Goal: Transaction & Acquisition: Book appointment/travel/reservation

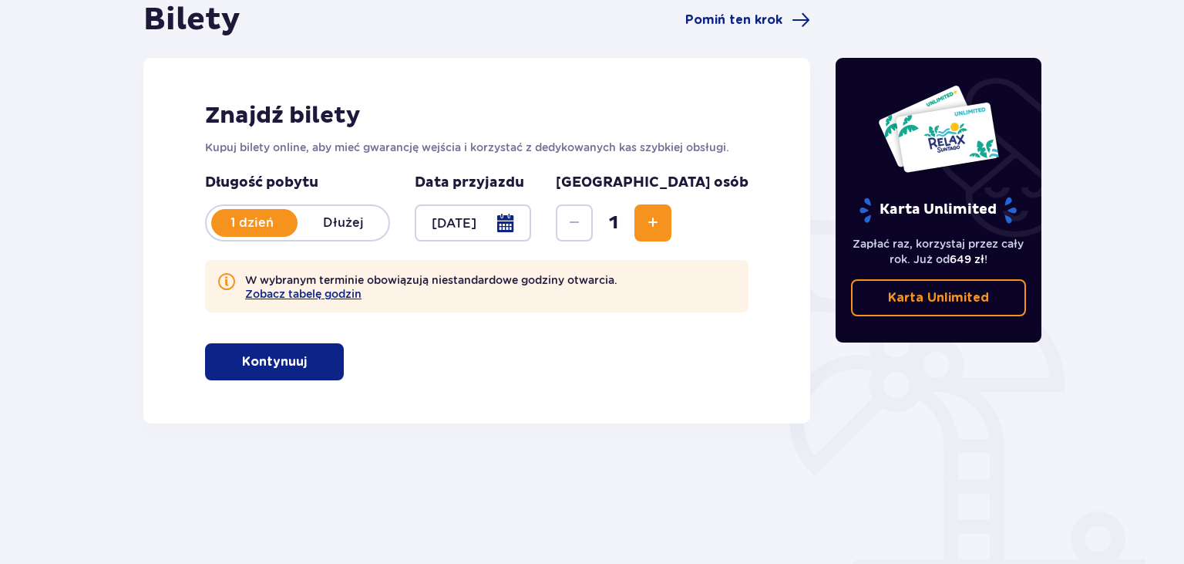
scroll to position [163, 0]
click at [631, 230] on span "1" at bounding box center [613, 222] width 35 height 23
click at [662, 230] on span "Zwiększ" at bounding box center [653, 223] width 19 height 19
click at [662, 229] on span "Zwiększ" at bounding box center [653, 223] width 19 height 19
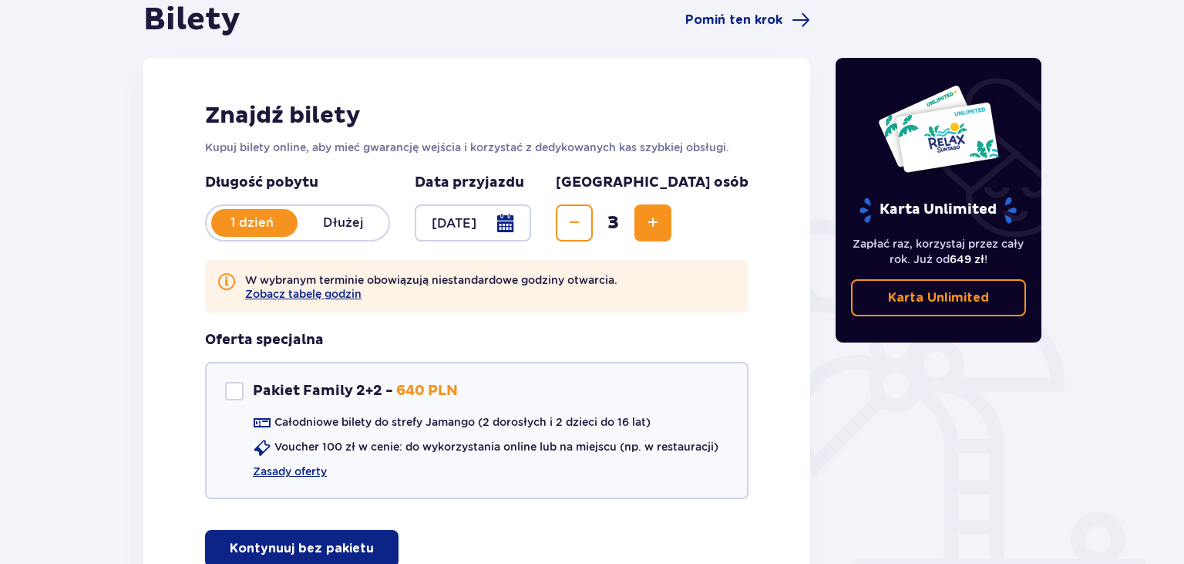
click at [662, 229] on span "Zwiększ" at bounding box center [653, 223] width 19 height 19
click at [662, 227] on span "Zwiększ" at bounding box center [653, 223] width 19 height 19
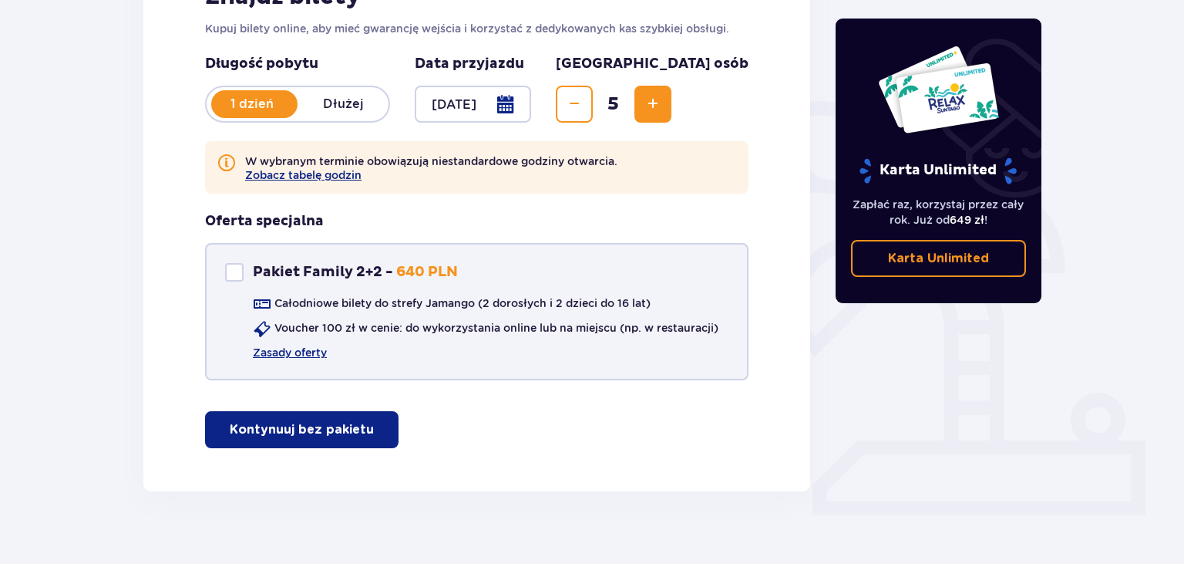
scroll to position [301, 0]
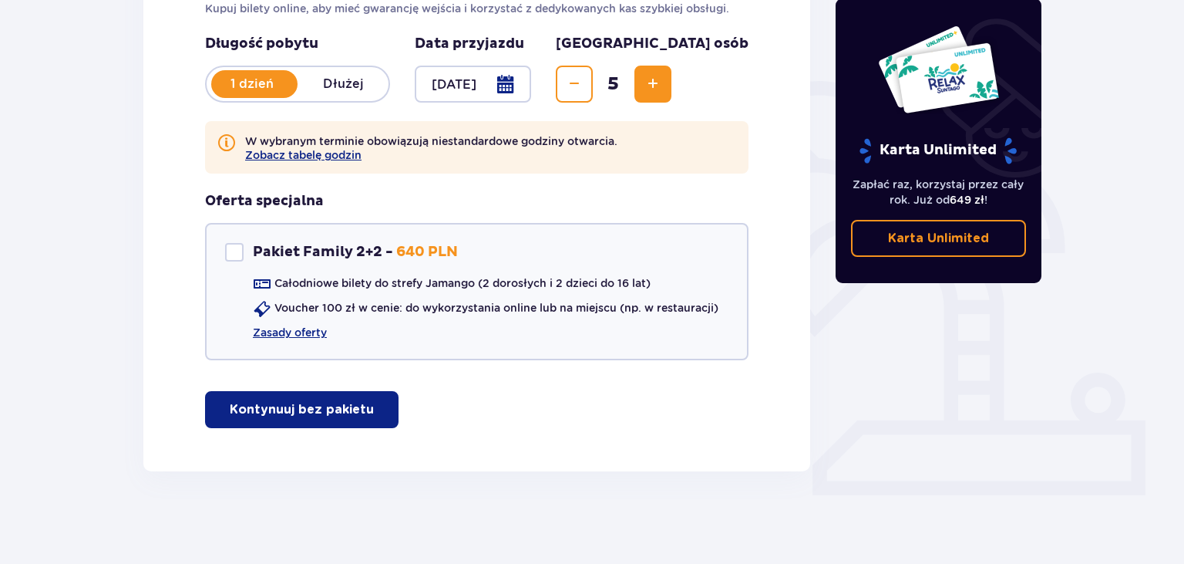
click at [307, 411] on p "Kontynuuj bez pakietu" at bounding box center [302, 409] width 144 height 17
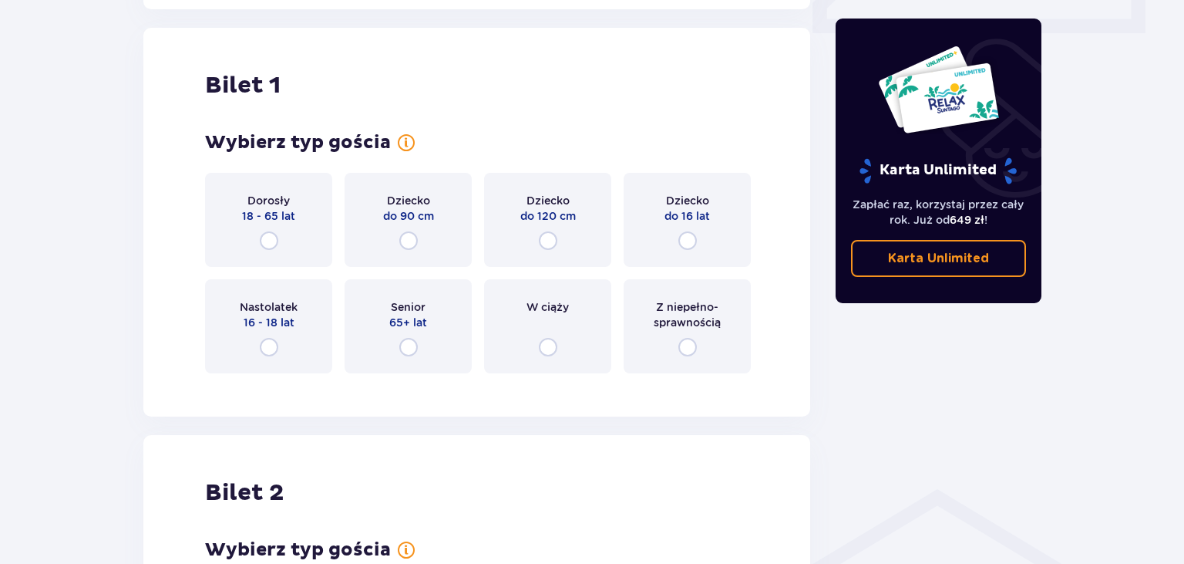
scroll to position [772, 0]
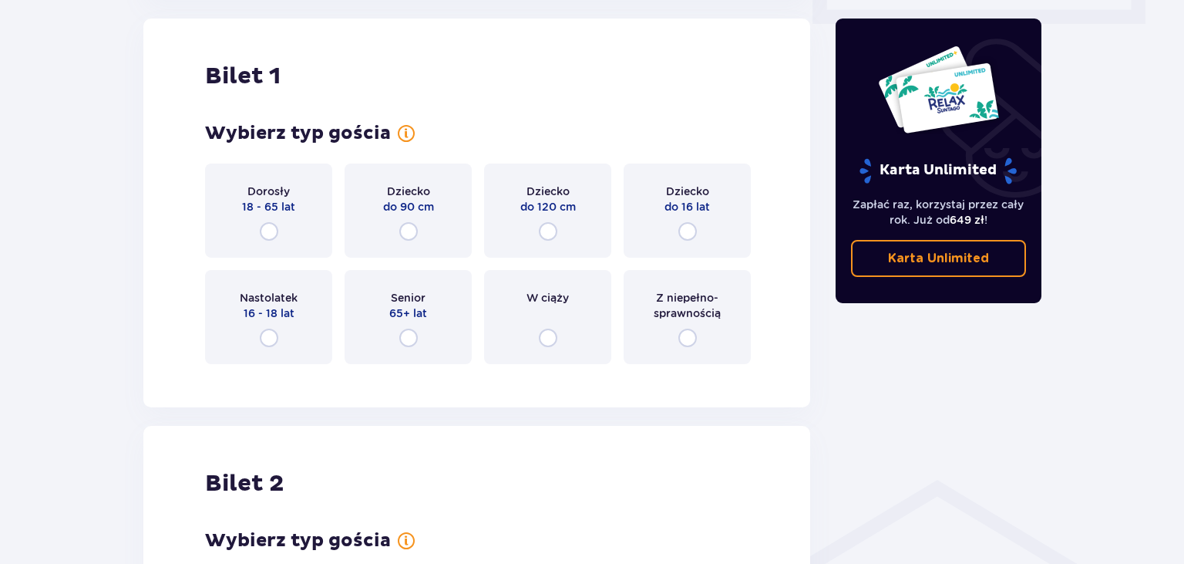
click at [267, 335] on input "radio" at bounding box center [269, 337] width 19 height 19
radio input "true"
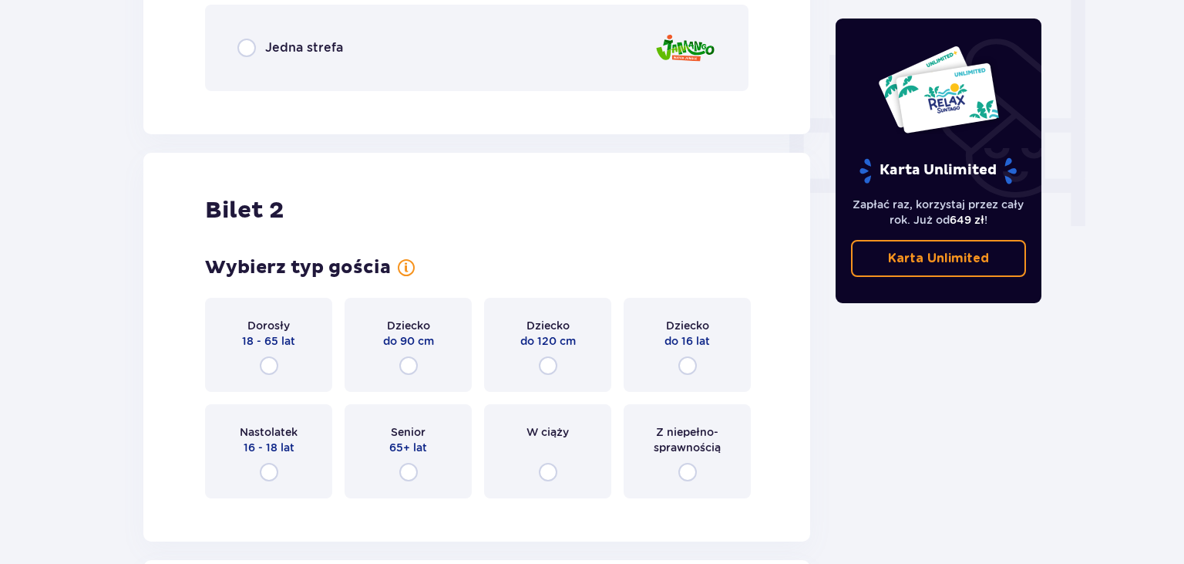
scroll to position [1556, 0]
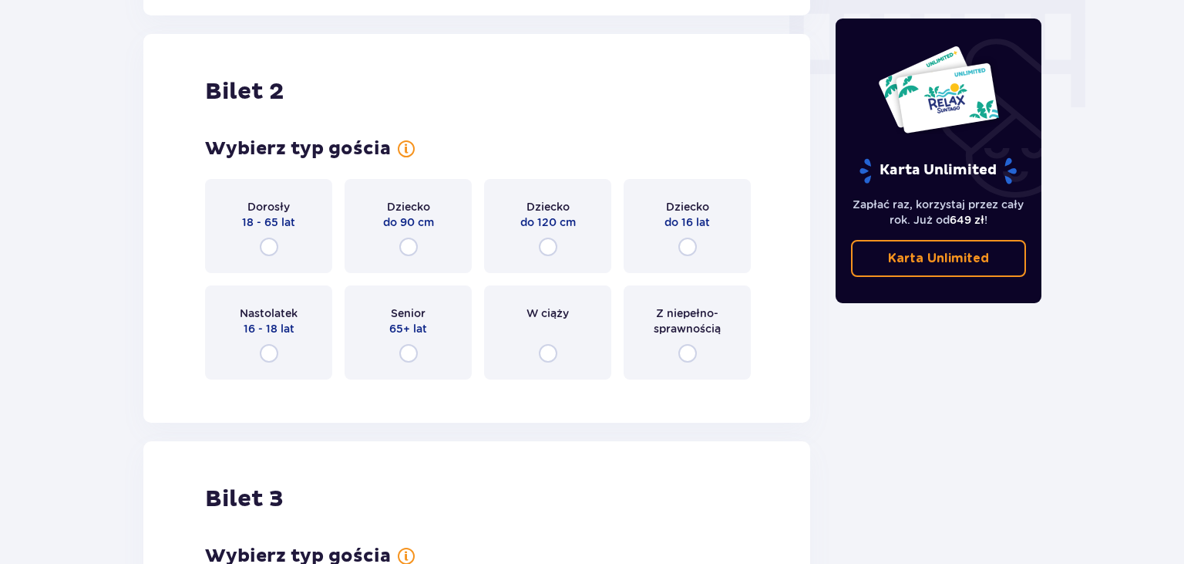
click at [265, 352] on input "radio" at bounding box center [269, 353] width 19 height 19
radio input "true"
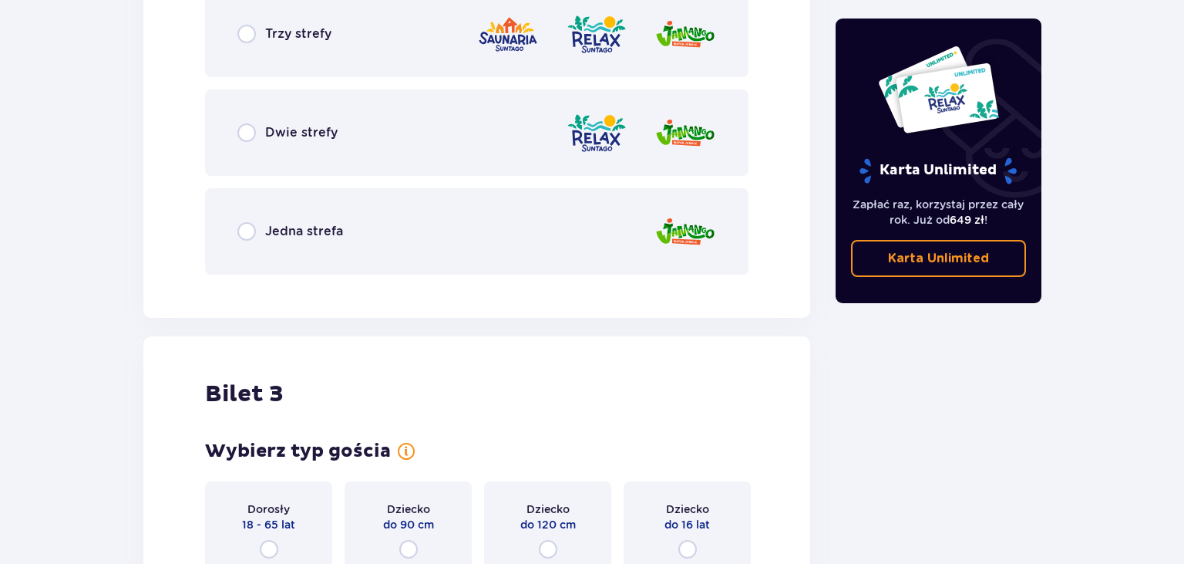
scroll to position [2210, 0]
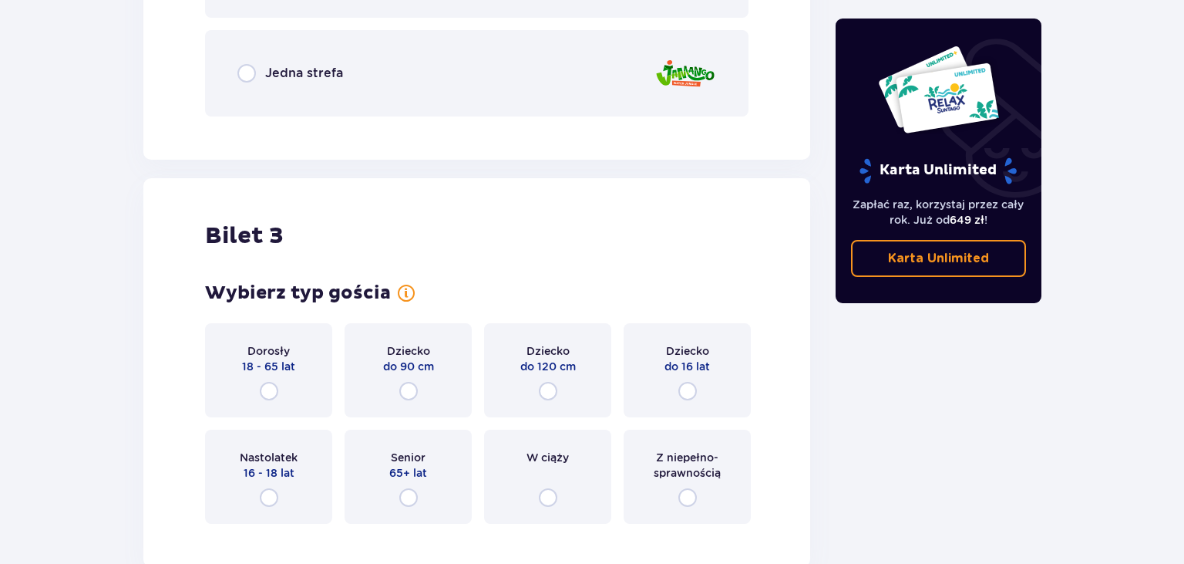
click at [270, 385] on input "radio" at bounding box center [269, 391] width 19 height 19
radio input "true"
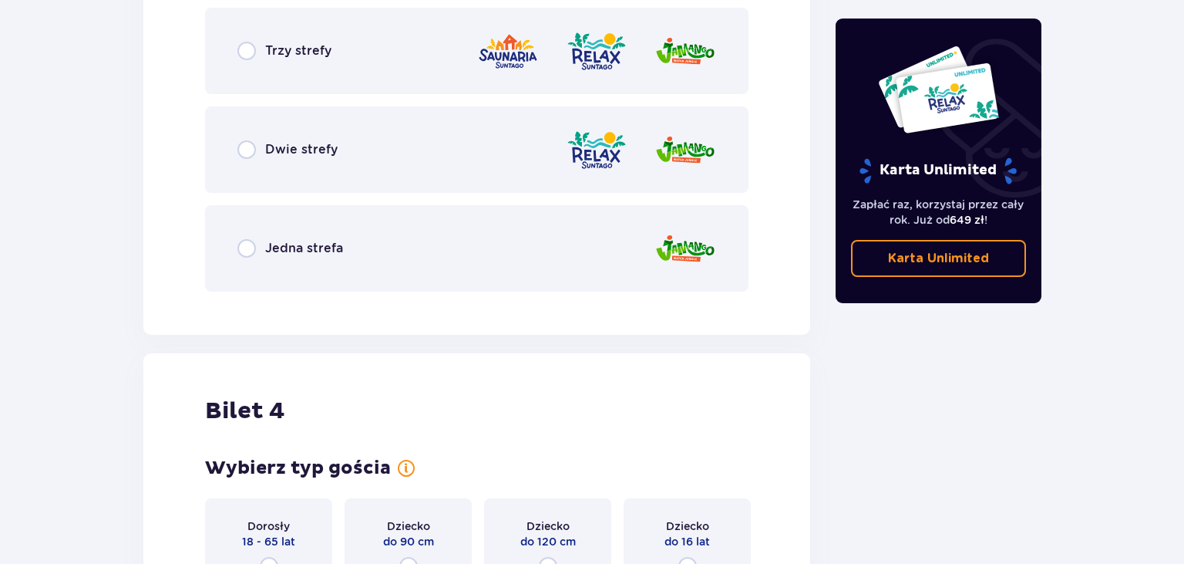
scroll to position [2990, 0]
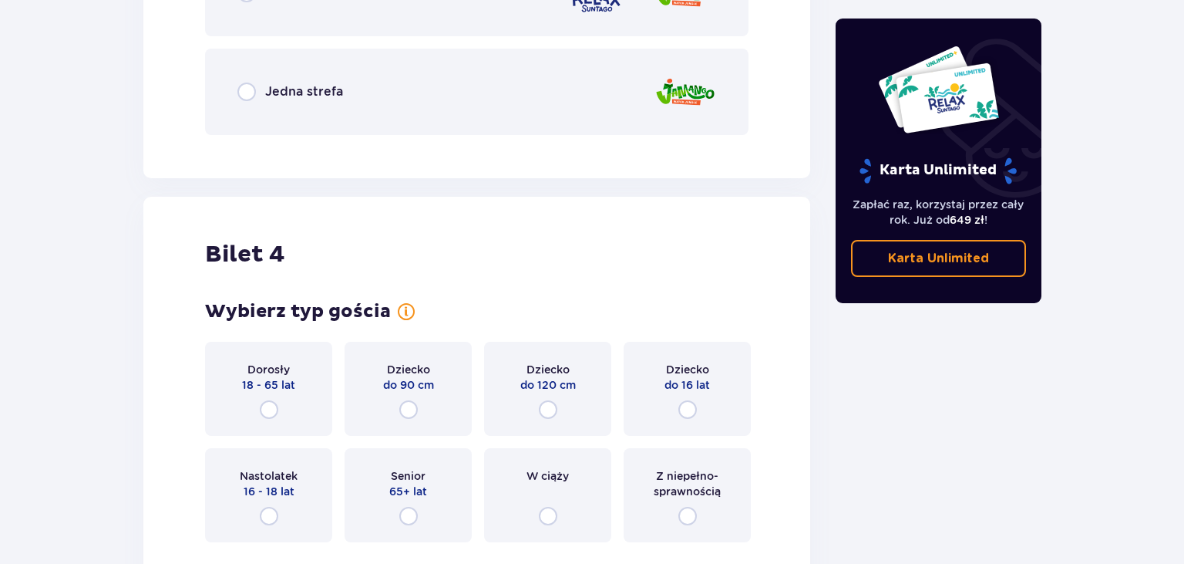
click at [270, 412] on input "radio" at bounding box center [269, 409] width 19 height 19
radio input "true"
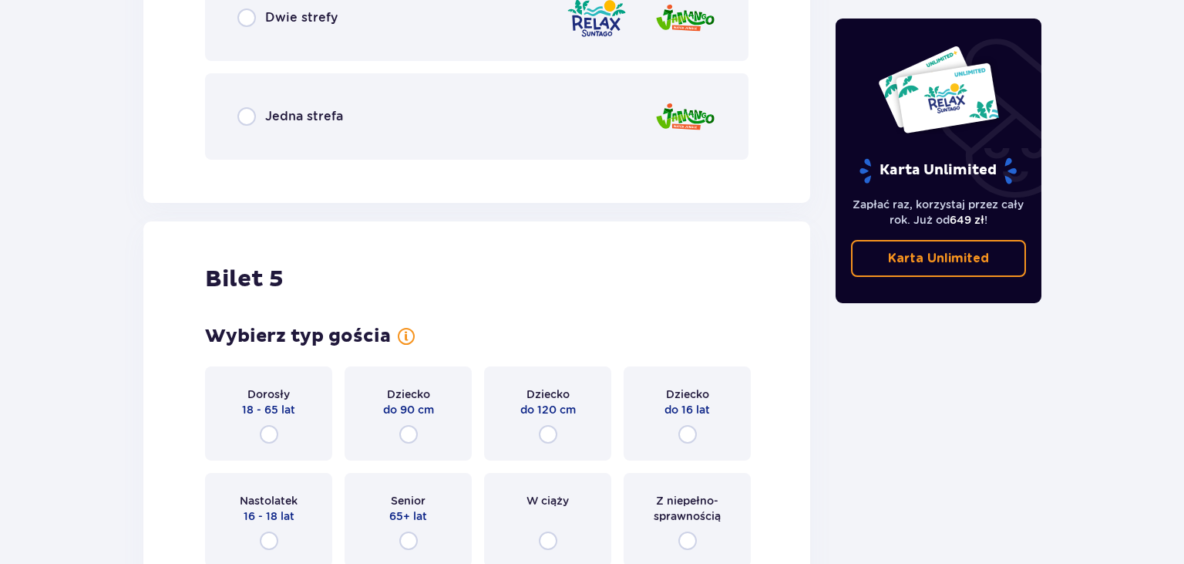
scroll to position [3833, 0]
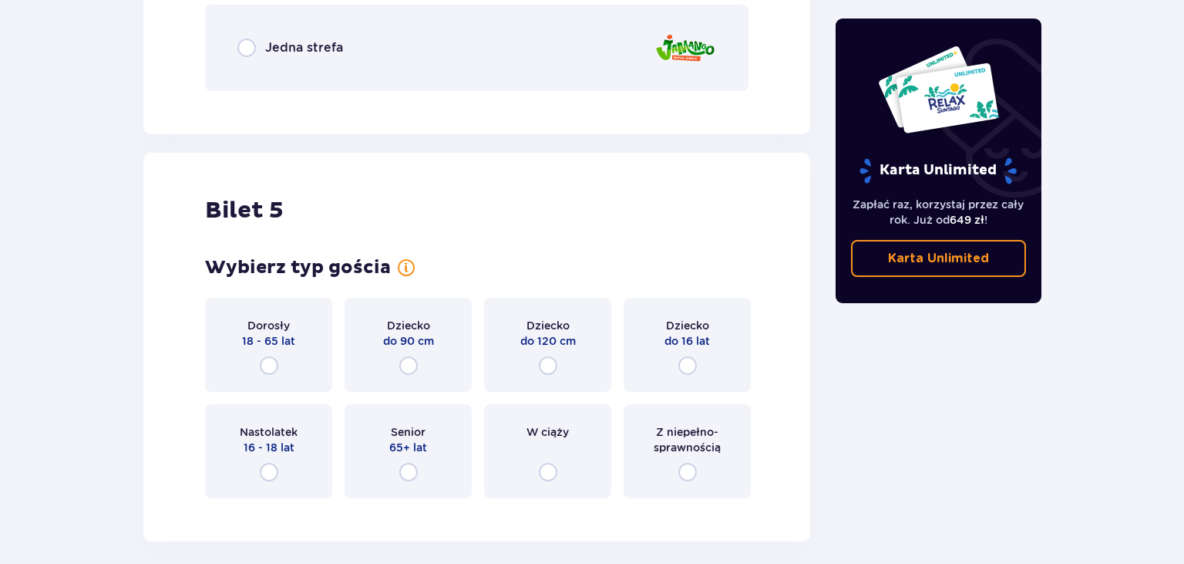
click at [268, 362] on input "radio" at bounding box center [269, 365] width 19 height 19
radio input "true"
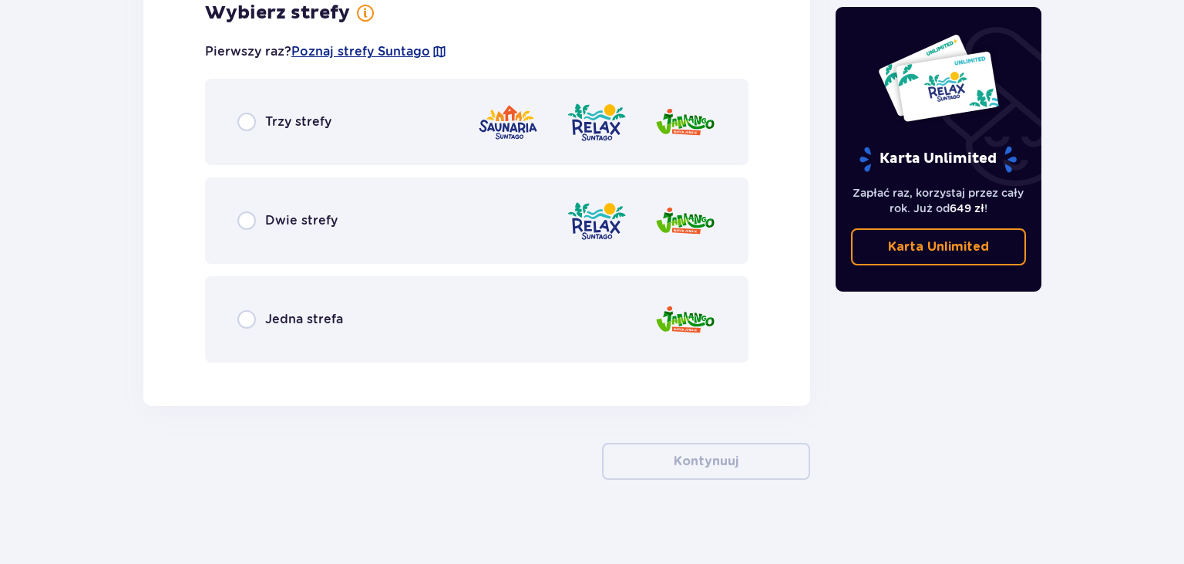
scroll to position [4369, 0]
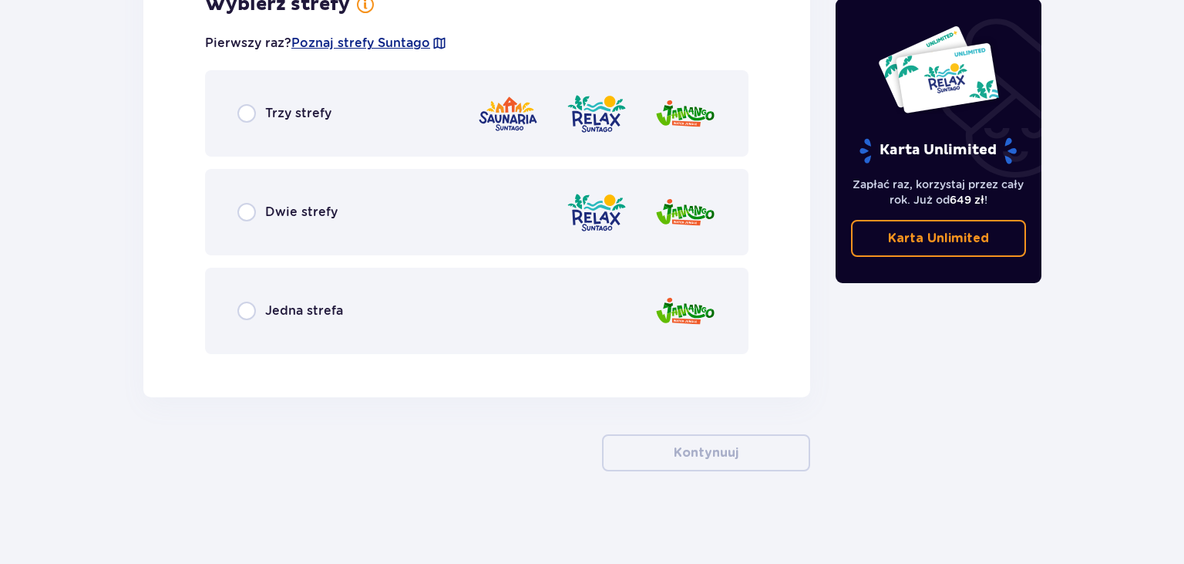
click at [244, 313] on input "radio" at bounding box center [246, 310] width 19 height 19
radio input "true"
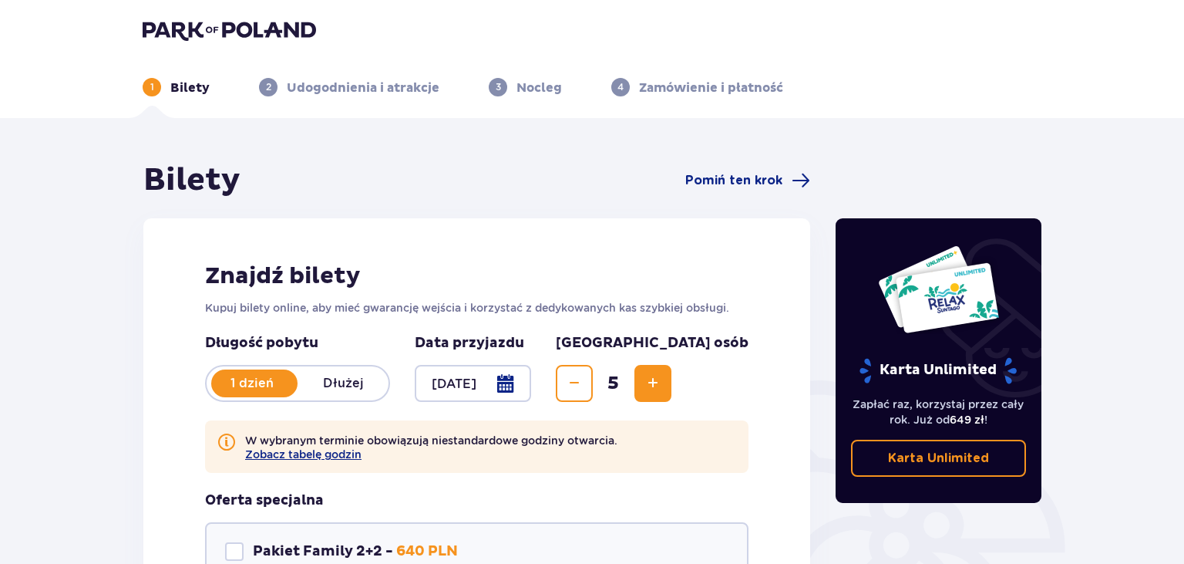
scroll to position [0, 0]
